Goal: Task Accomplishment & Management: Manage account settings

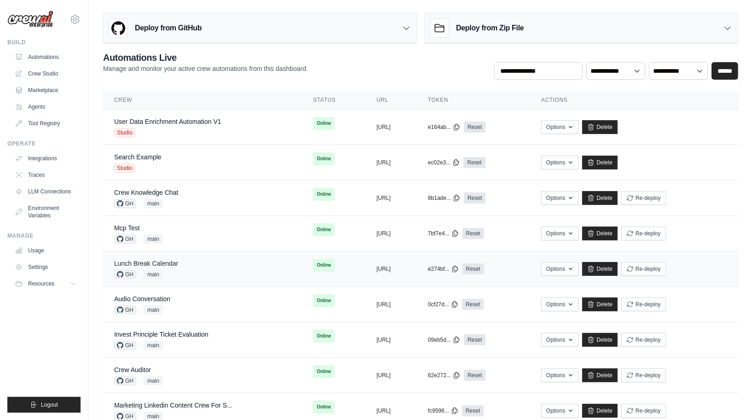
click at [177, 266] on link "Lunch Break Calendar" at bounding box center [146, 263] width 64 height 7
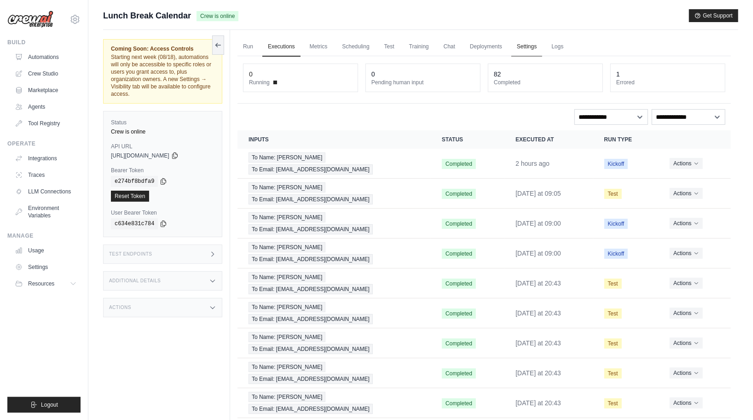
click at [523, 48] on link "Settings" at bounding box center [526, 46] width 31 height 19
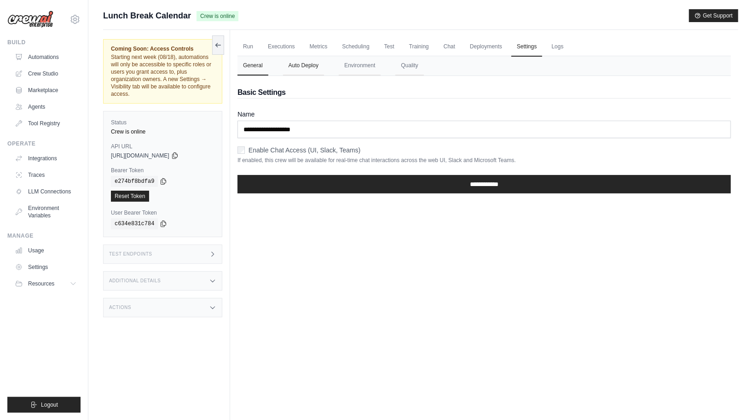
click at [287, 70] on button "Auto Deploy" at bounding box center [303, 65] width 41 height 19
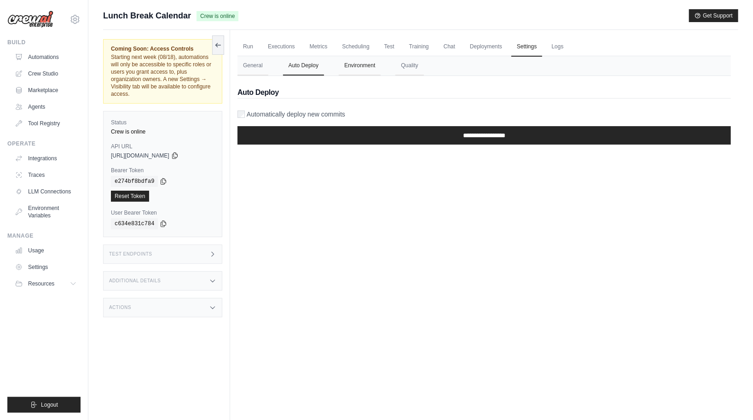
click at [357, 71] on button "Environment" at bounding box center [360, 65] width 42 height 19
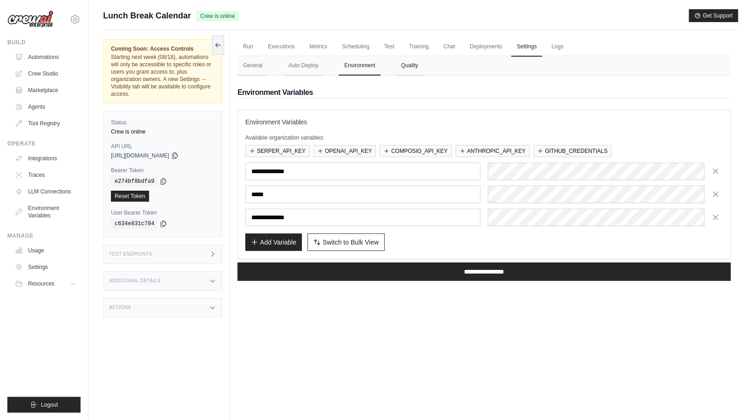
click at [399, 70] on button "Quality" at bounding box center [409, 65] width 28 height 19
